Goal: Navigation & Orientation: Find specific page/section

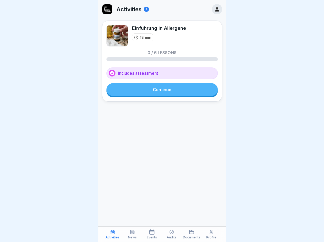
click at [113, 234] on icon at bounding box center [112, 232] width 5 height 5
click at [132, 234] on icon at bounding box center [132, 232] width 5 height 5
click at [152, 234] on icon at bounding box center [151, 232] width 5 height 5
click at [172, 234] on icon at bounding box center [172, 232] width 5 height 5
click at [192, 234] on icon at bounding box center [191, 232] width 5 height 5
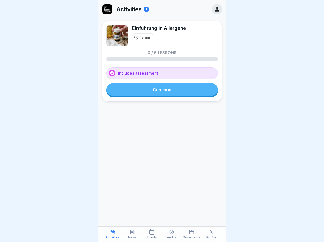
click at [212, 234] on icon at bounding box center [211, 232] width 5 height 5
